Goal: Book appointment/travel/reservation

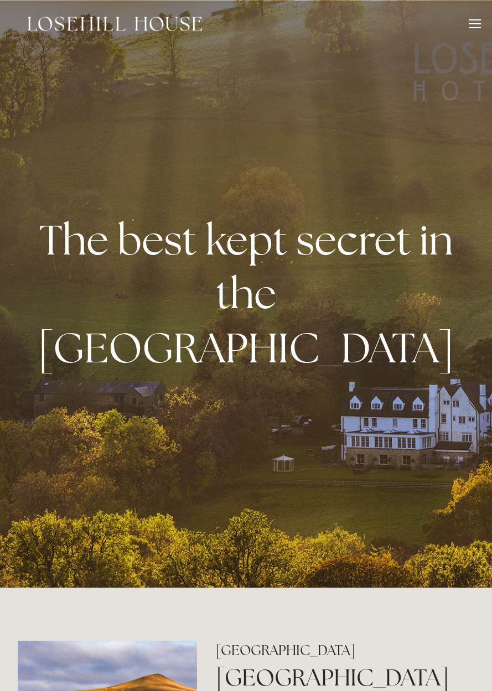
click at [473, 23] on div at bounding box center [475, 23] width 12 height 1
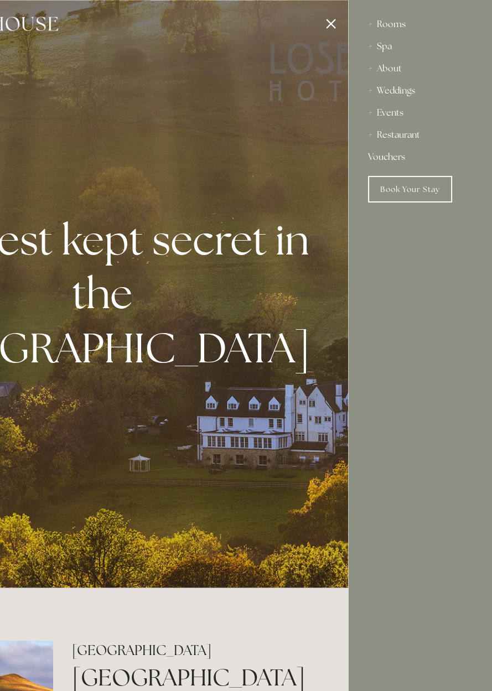
click at [414, 26] on div "Rooms" at bounding box center [420, 24] width 104 height 22
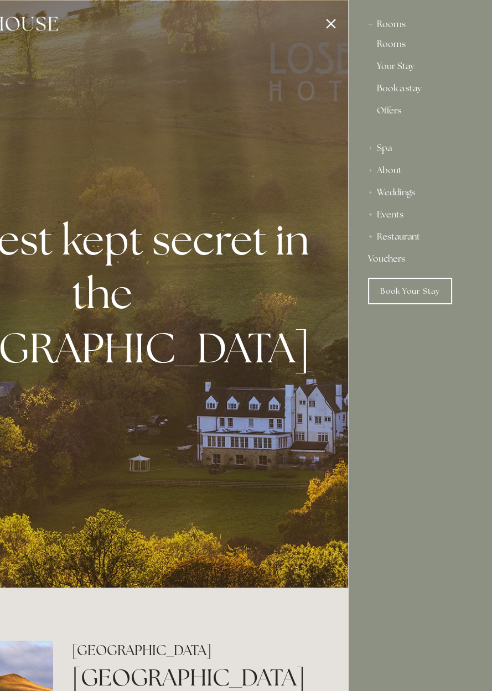
click at [327, 22] on div at bounding box center [102, 345] width 492 height 691
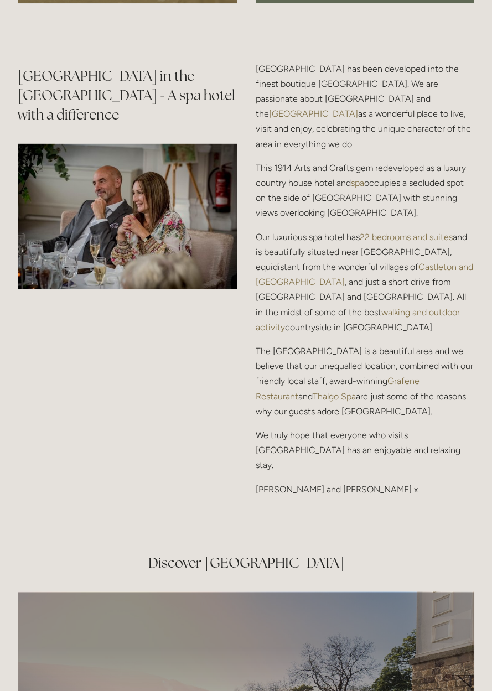
scroll to position [1480, 0]
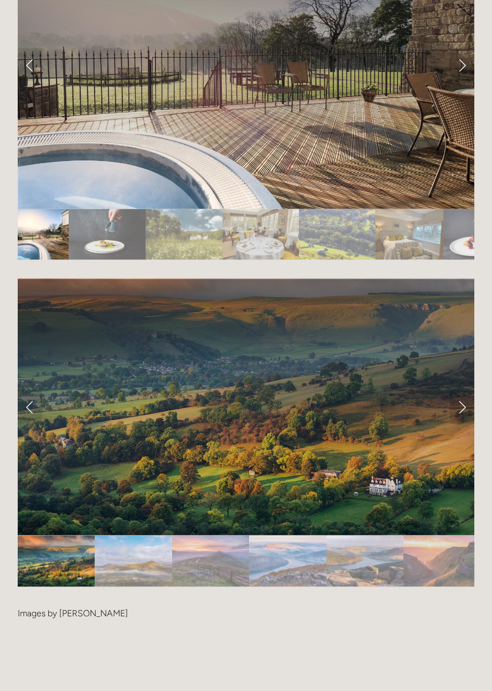
click at [354, 86] on div at bounding box center [246, 64] width 457 height 288
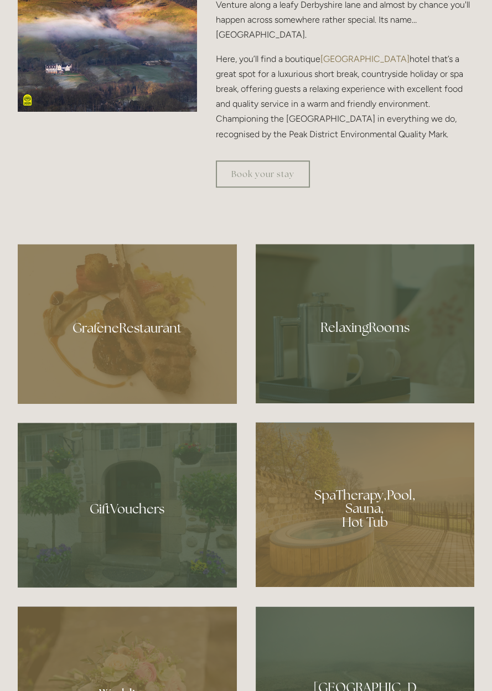
scroll to position [715, 0]
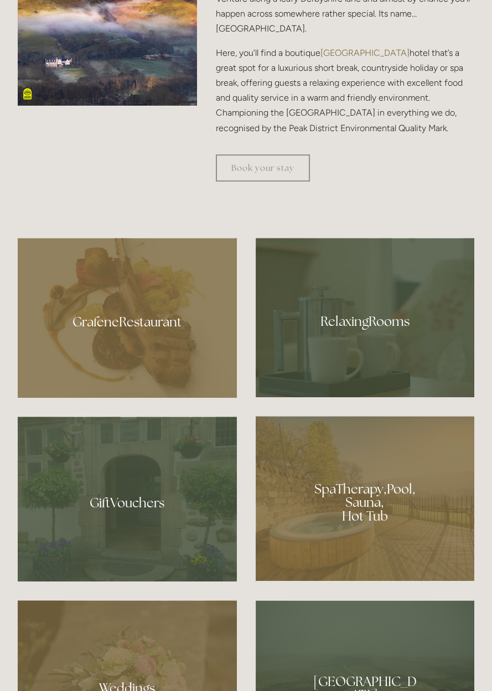
click at [299, 229] on div at bounding box center [245, 210] width 475 height 38
click at [279, 182] on link "Book your stay" at bounding box center [263, 167] width 94 height 27
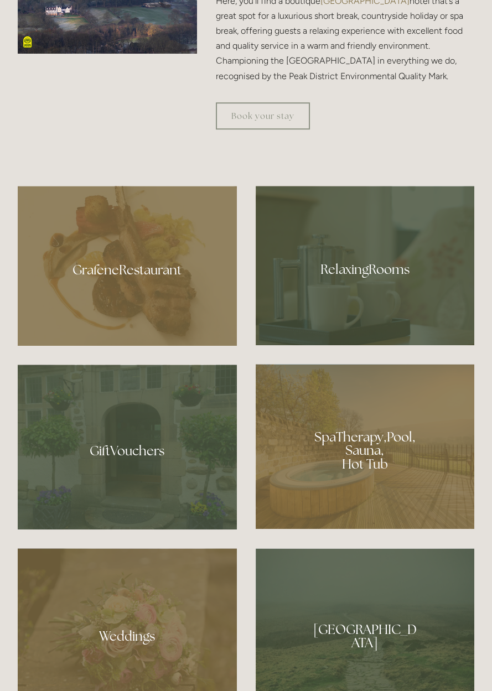
click at [303, 130] on link "Book your stay" at bounding box center [263, 115] width 94 height 27
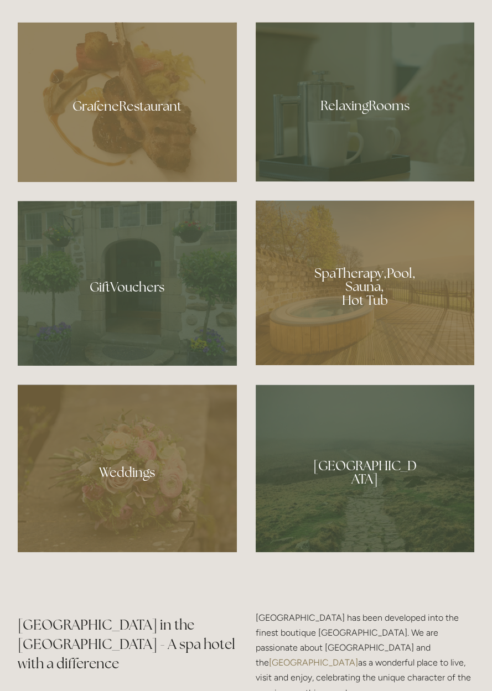
scroll to position [931, 0]
click at [179, 182] on div at bounding box center [127, 102] width 219 height 160
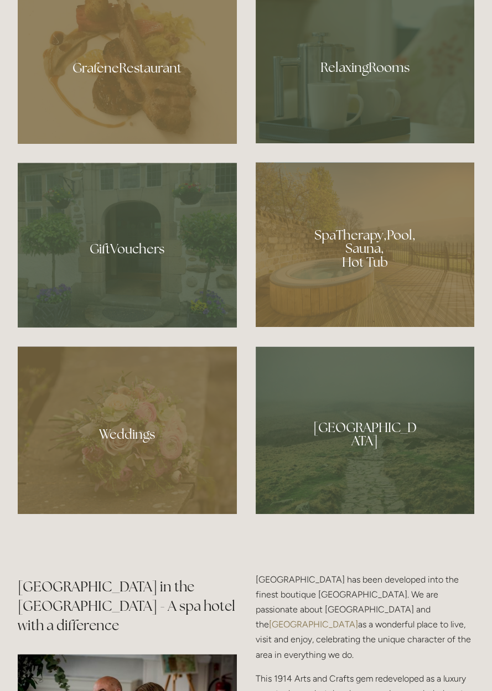
scroll to position [982, 0]
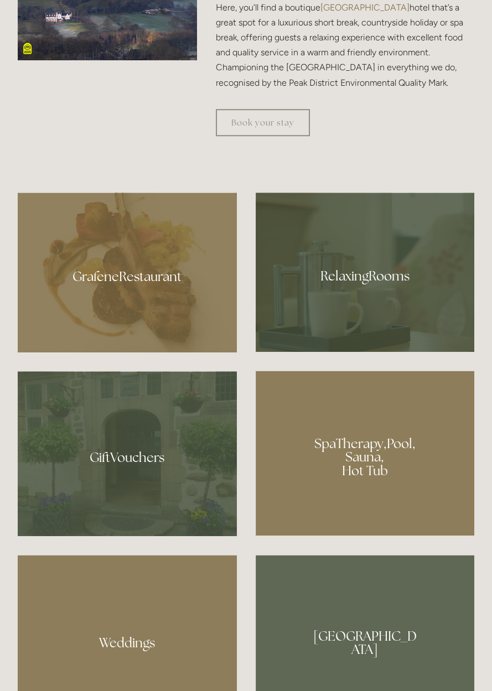
scroll to position [759, 0]
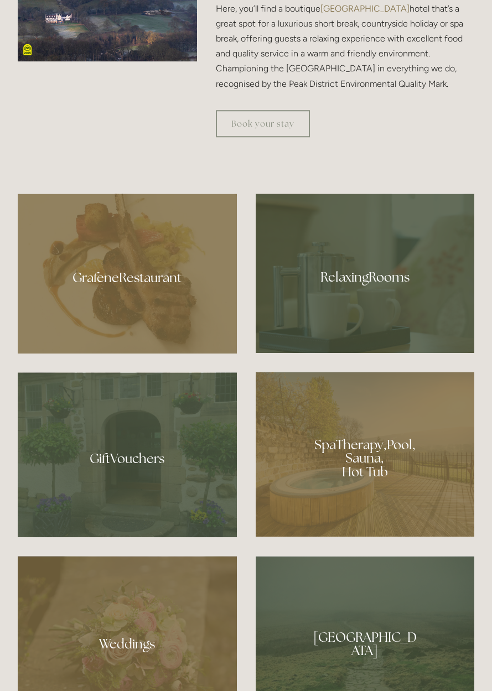
click at [268, 137] on link "Book your stay" at bounding box center [263, 123] width 94 height 27
click at [275, 137] on link "Book your stay" at bounding box center [263, 123] width 94 height 27
click at [277, 137] on link "Book your stay" at bounding box center [263, 123] width 94 height 27
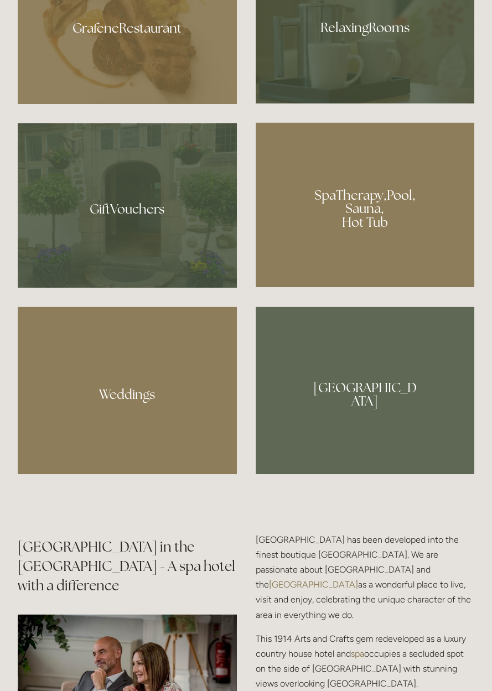
scroll to position [1012, 0]
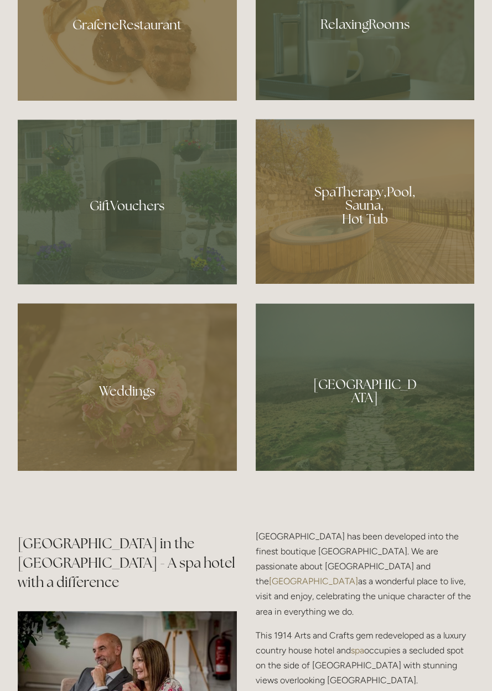
click at [101, 101] on div at bounding box center [127, 21] width 219 height 160
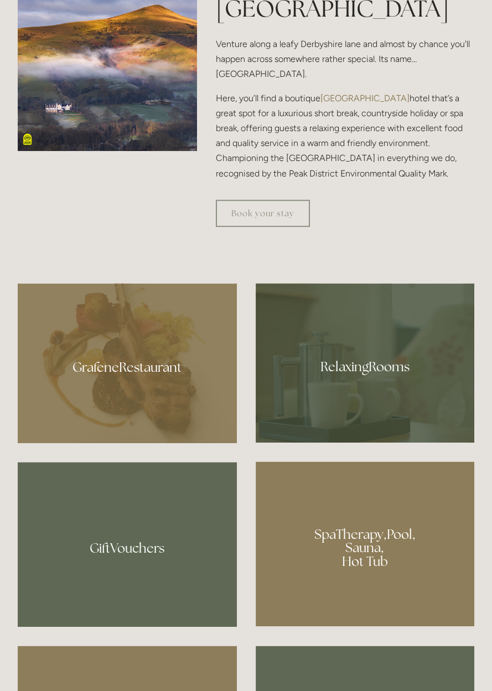
scroll to position [670, 0]
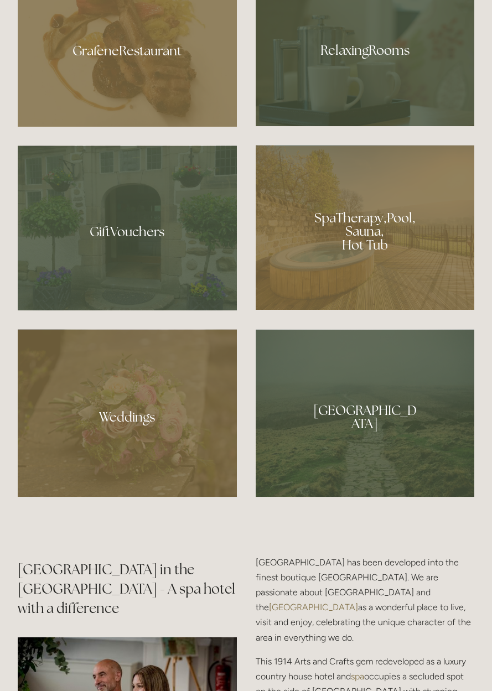
click at [364, 310] on div at bounding box center [365, 227] width 219 height 165
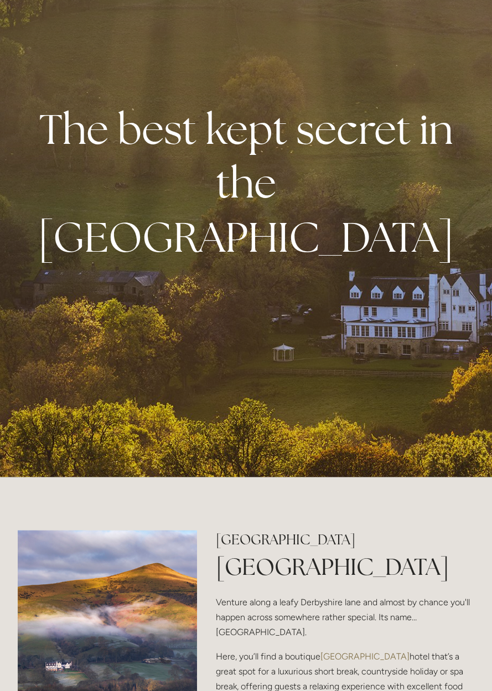
scroll to position [0, 0]
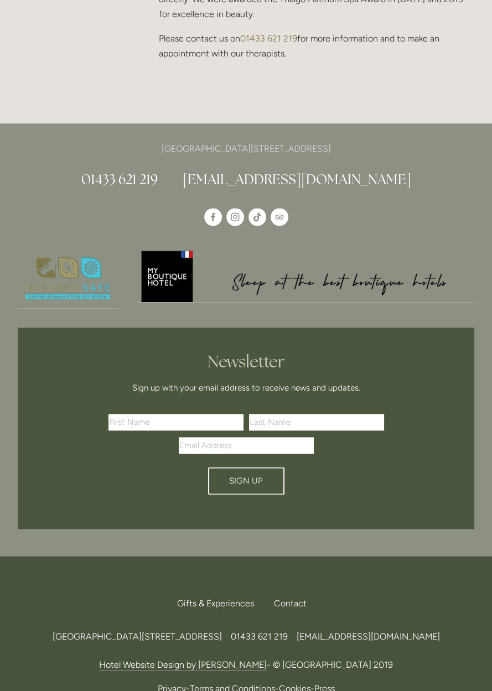
scroll to position [1340, 0]
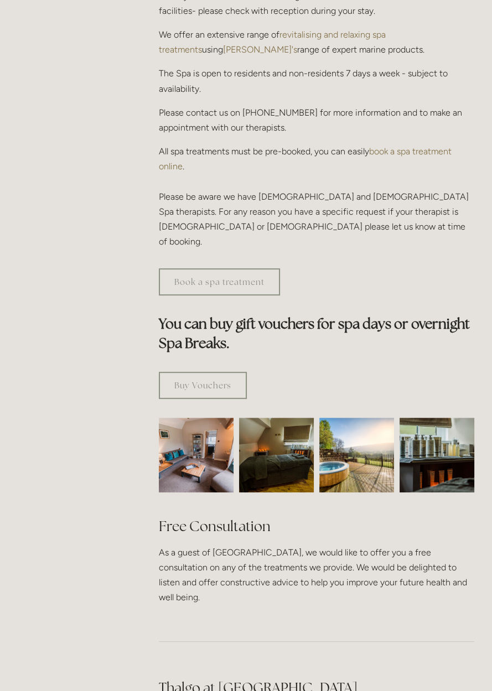
click at [419, 370] on html "Rooms Rooms Your Stay Book a stay Offers Spa Spa About" at bounding box center [246, 592] width 492 height 2100
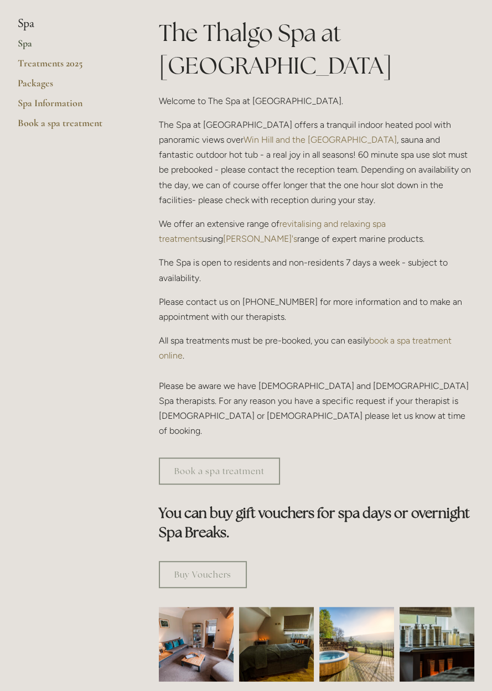
scroll to position [0, 0]
